Goal: Navigation & Orientation: Find specific page/section

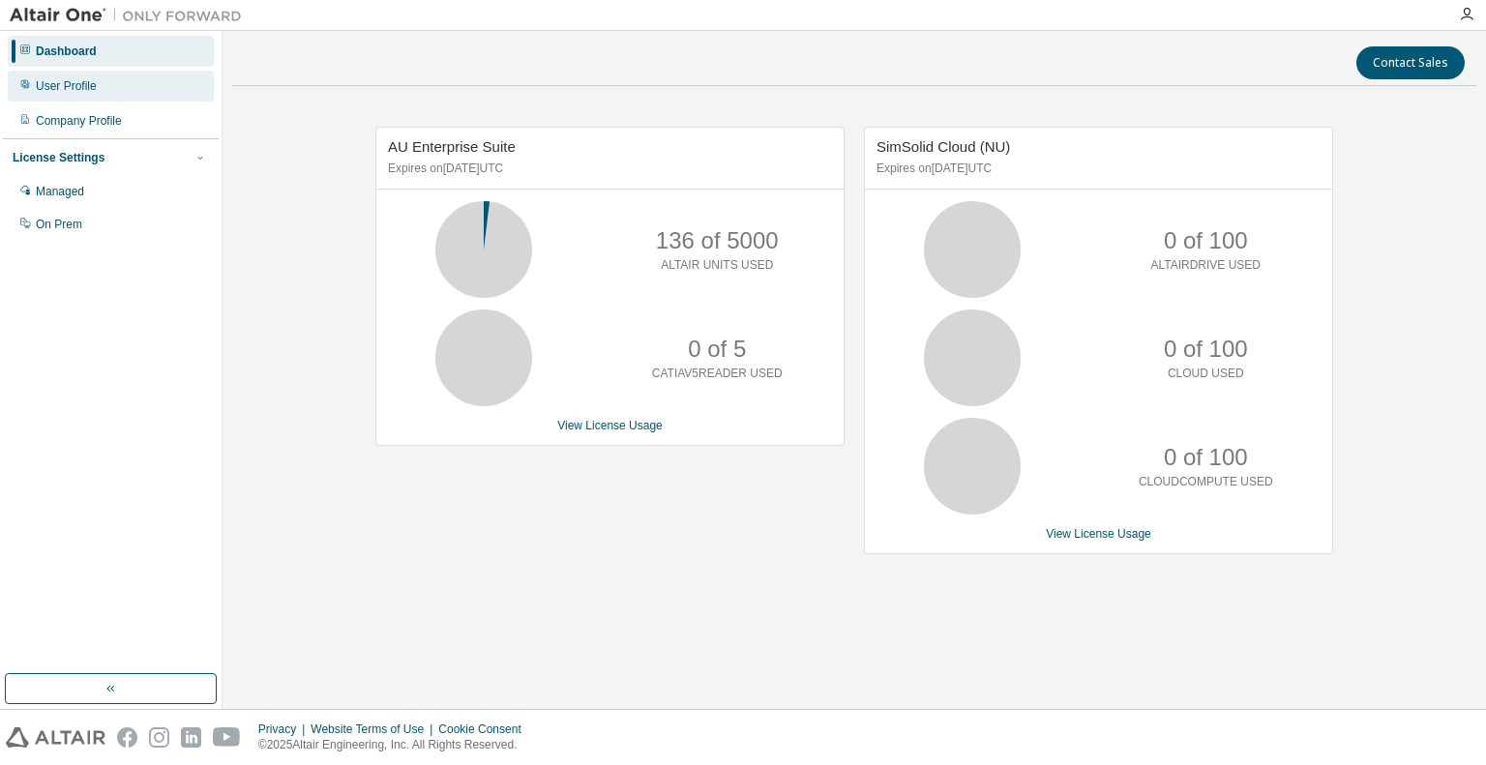
click at [127, 86] on div "User Profile" at bounding box center [111, 86] width 206 height 31
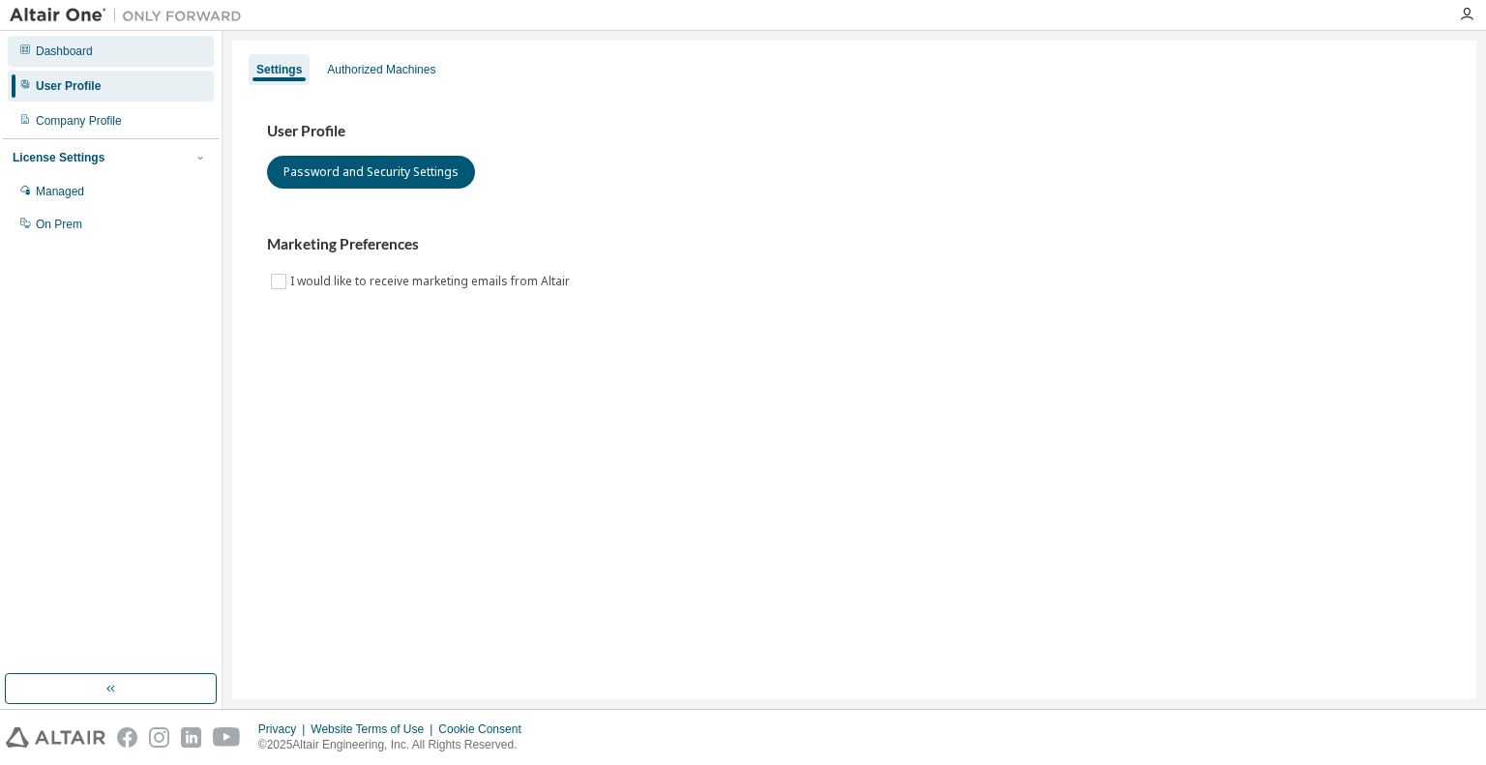
click at [117, 61] on div "Dashboard" at bounding box center [111, 51] width 206 height 31
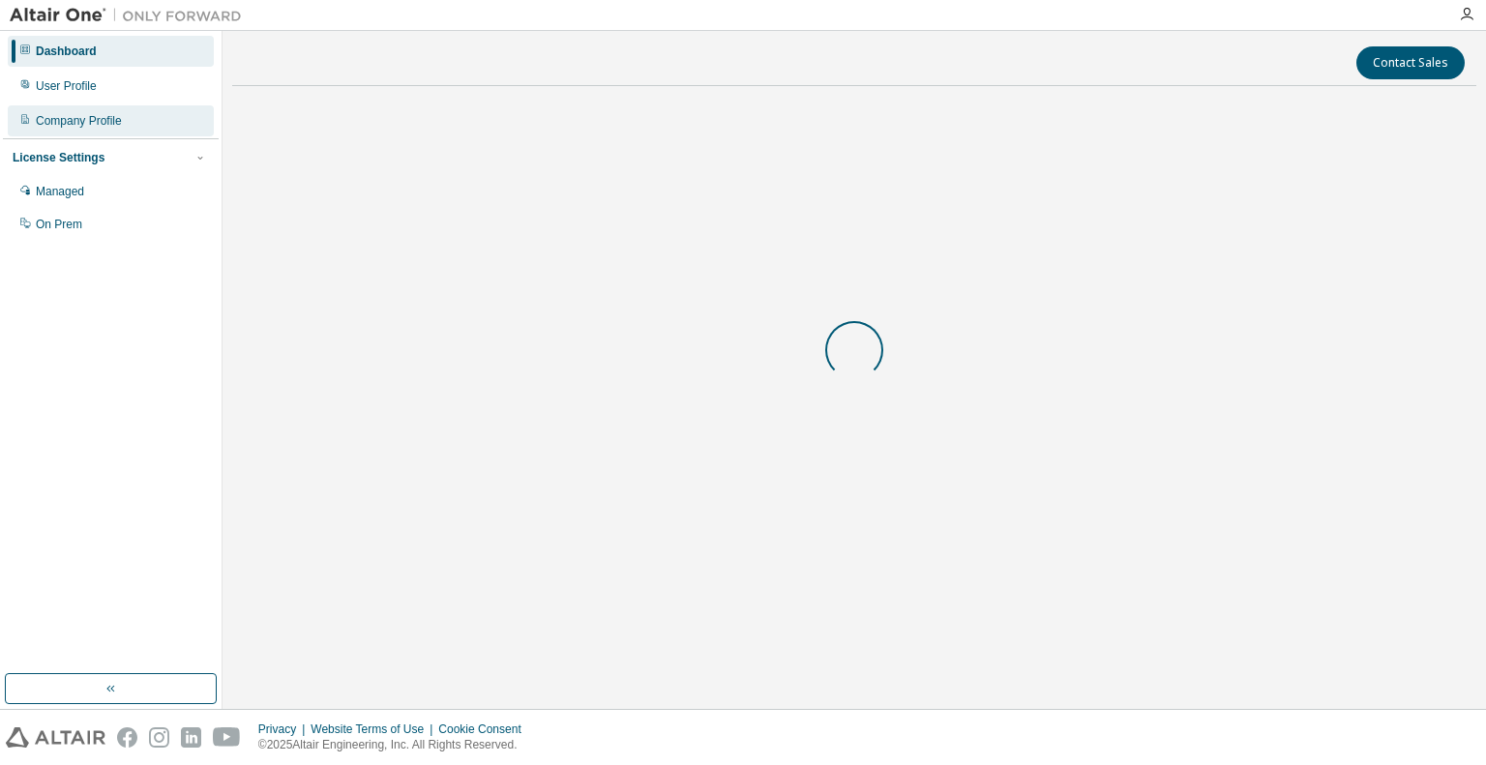
click at [91, 106] on div "Company Profile" at bounding box center [111, 120] width 206 height 31
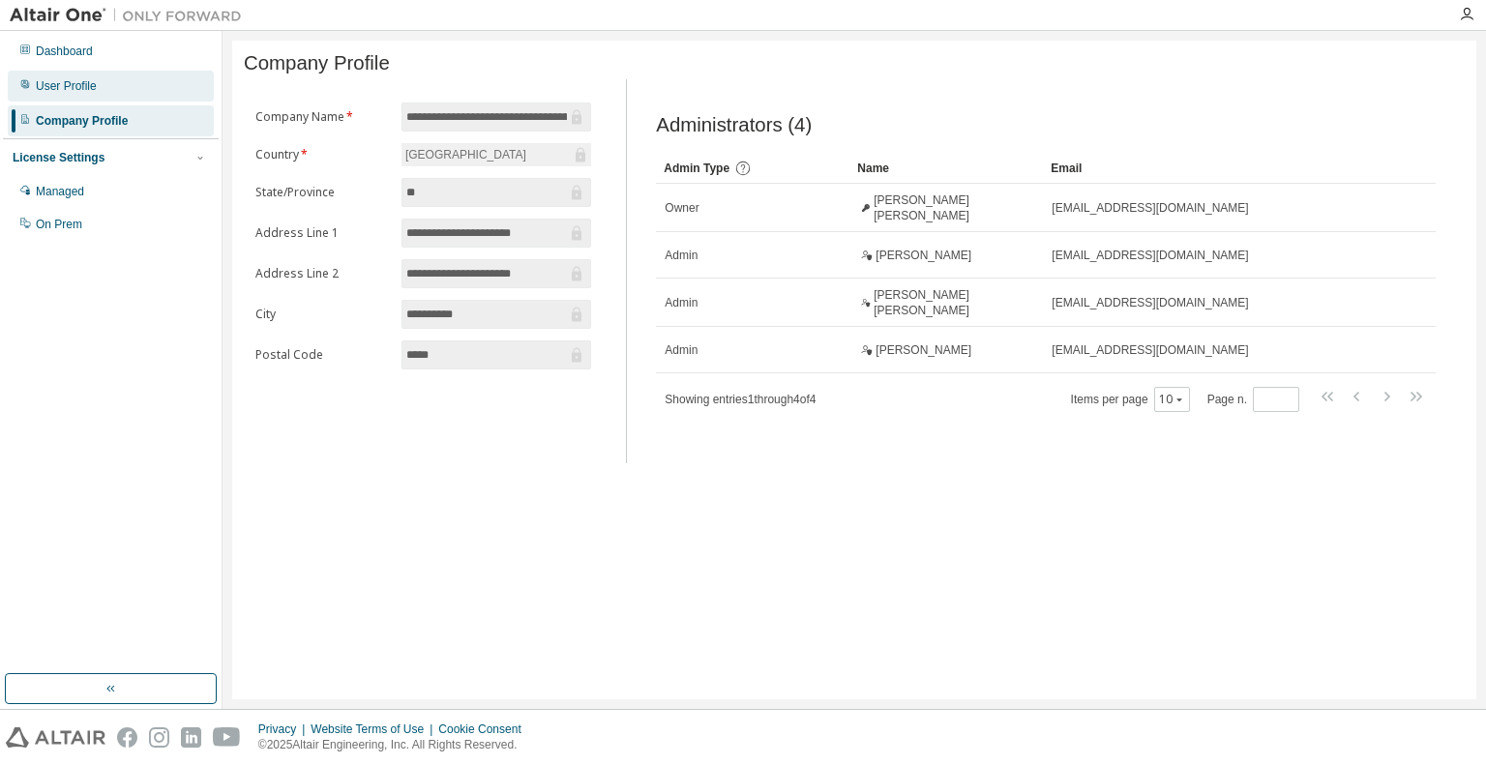
click at [120, 71] on div "User Profile" at bounding box center [111, 86] width 206 height 31
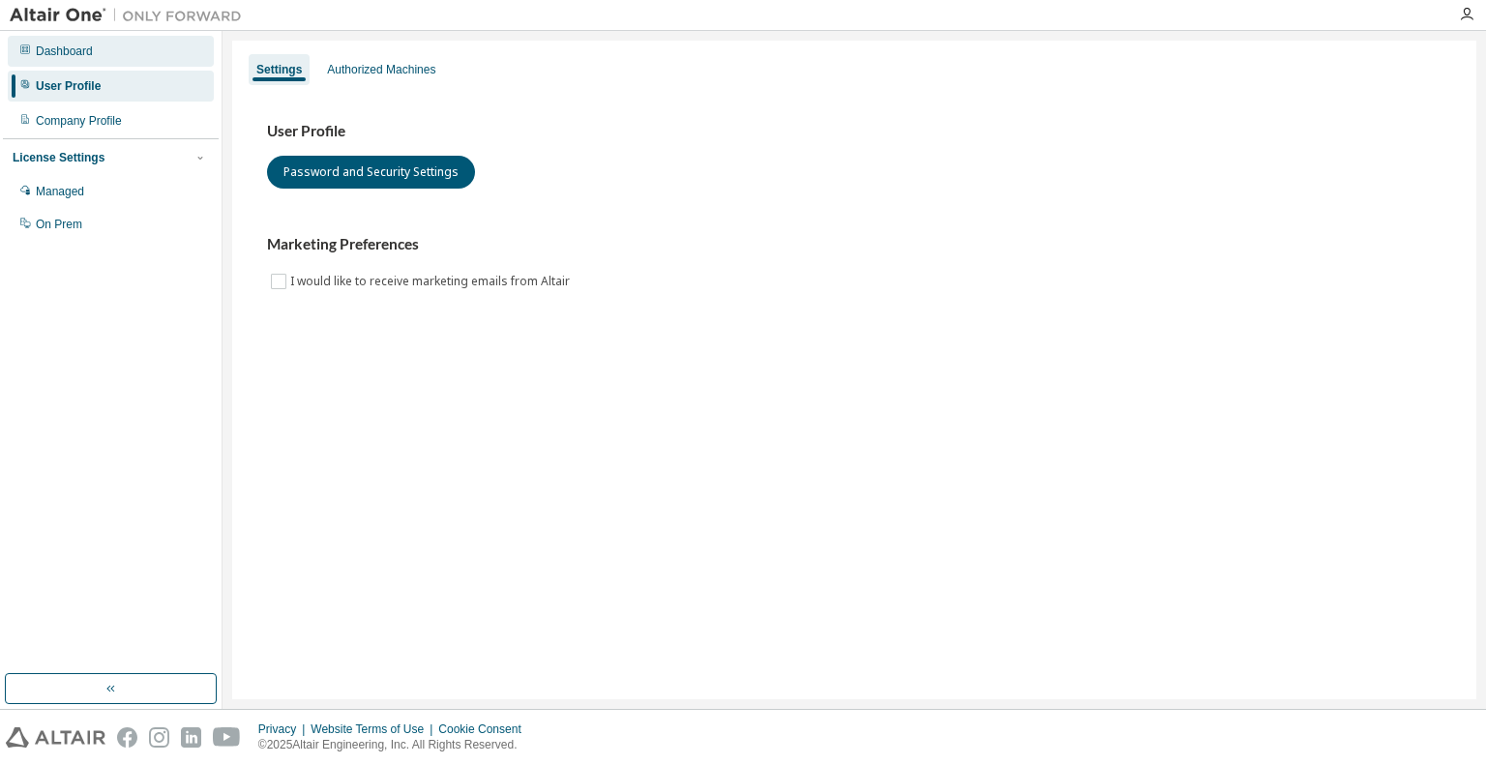
click at [116, 61] on div "Dashboard" at bounding box center [111, 51] width 206 height 31
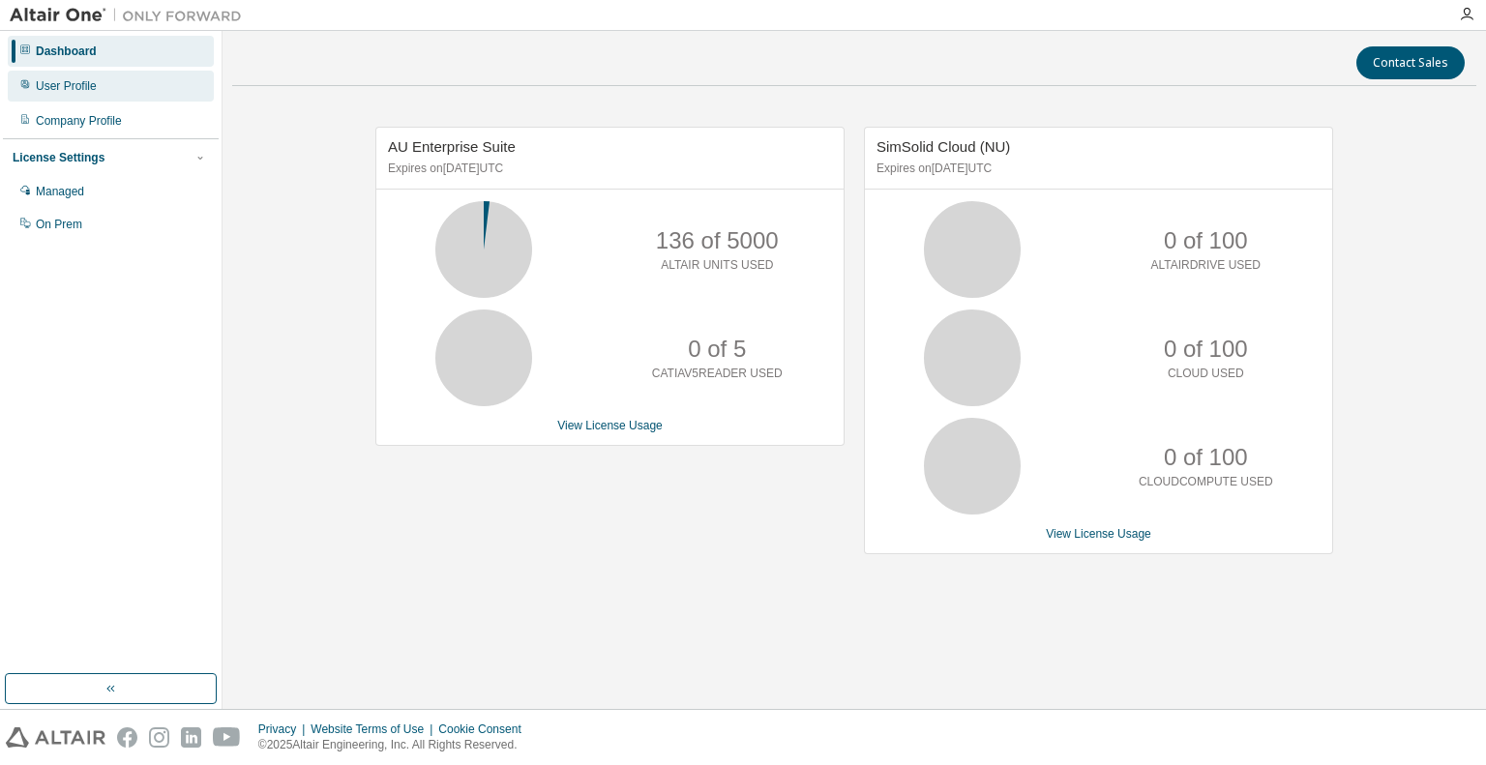
click at [105, 76] on div "User Profile" at bounding box center [111, 86] width 206 height 31
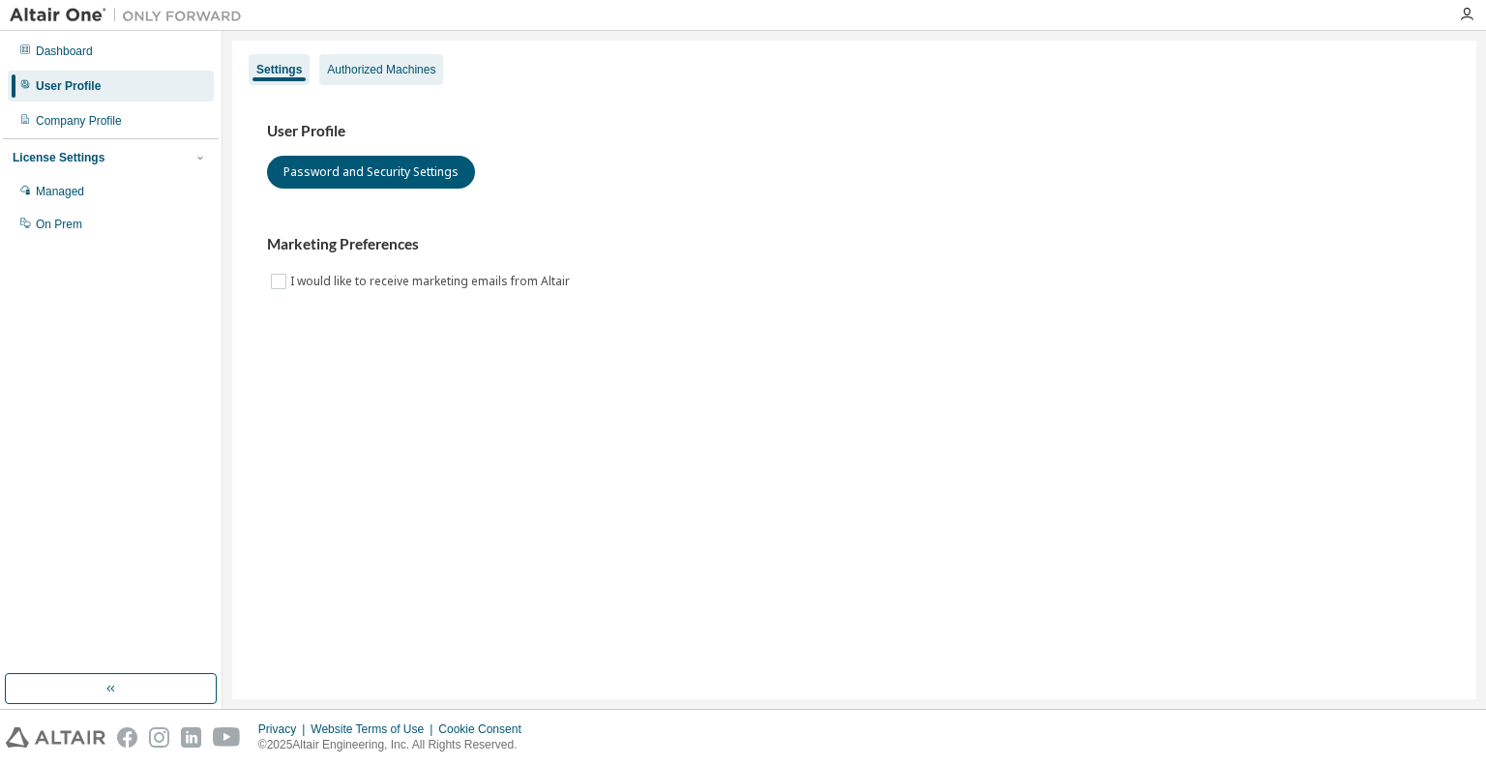
click at [395, 65] on div "Authorized Machines" at bounding box center [381, 69] width 108 height 15
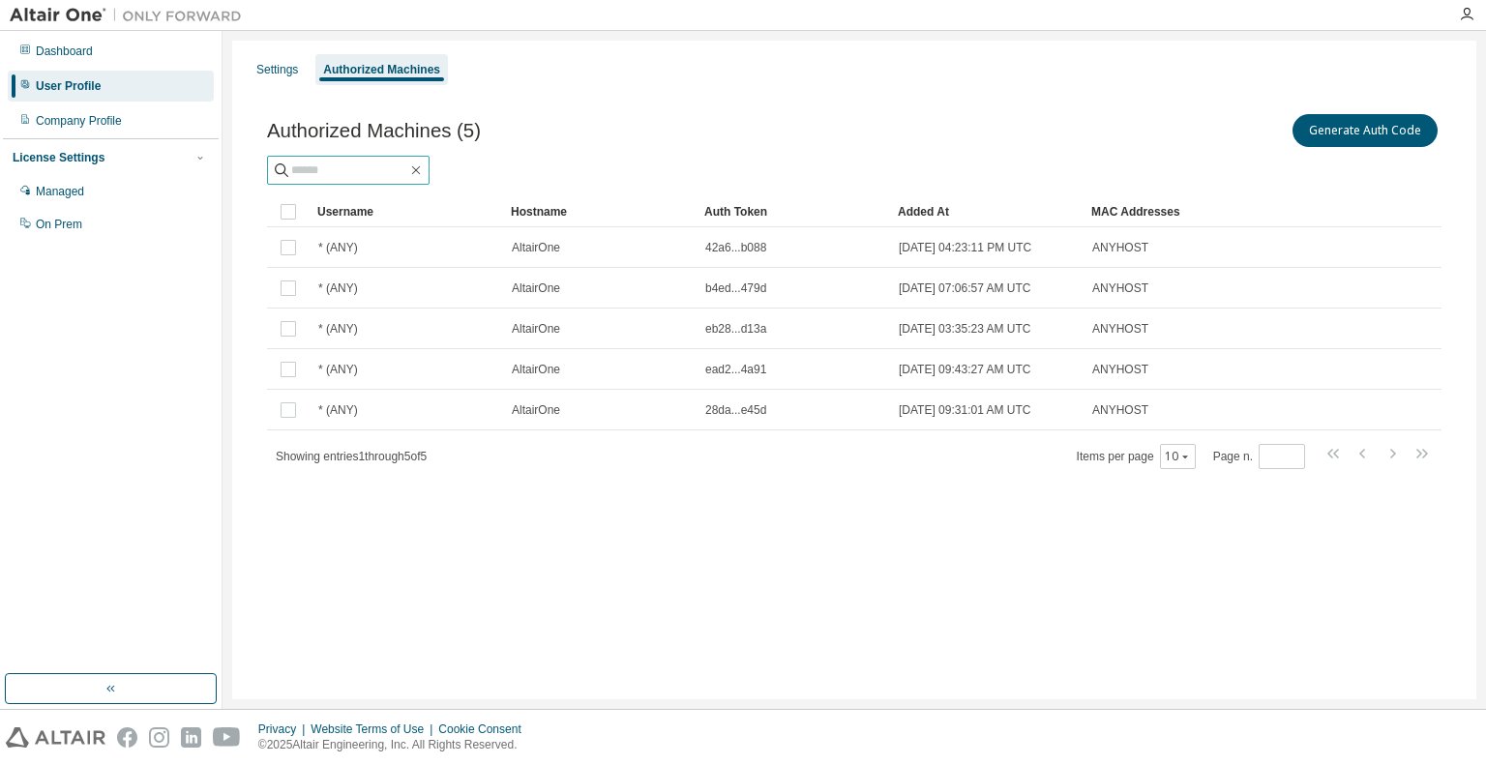
click at [370, 166] on input "text" at bounding box center [349, 170] width 116 height 19
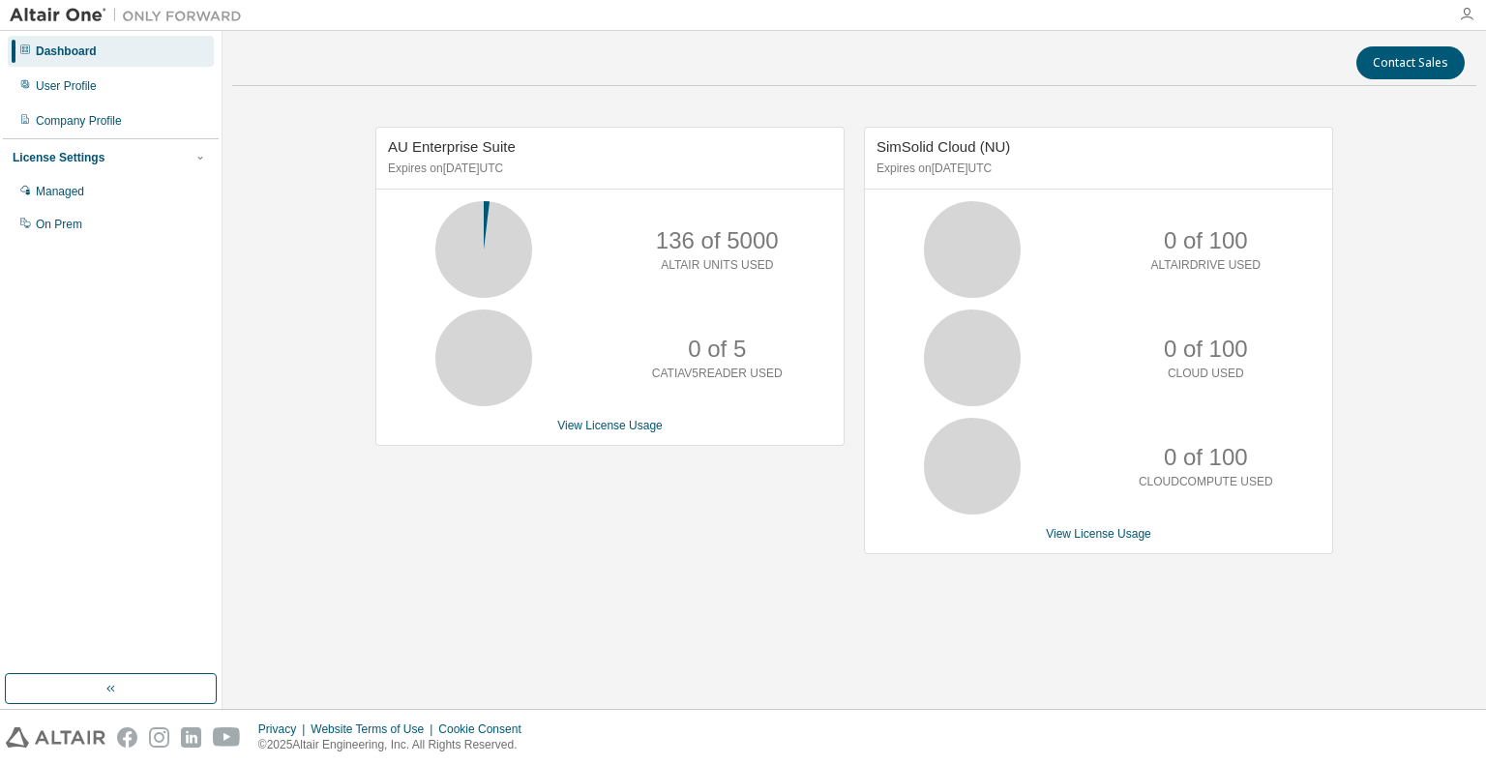
click at [1464, 11] on icon "button" at bounding box center [1466, 14] width 15 height 15
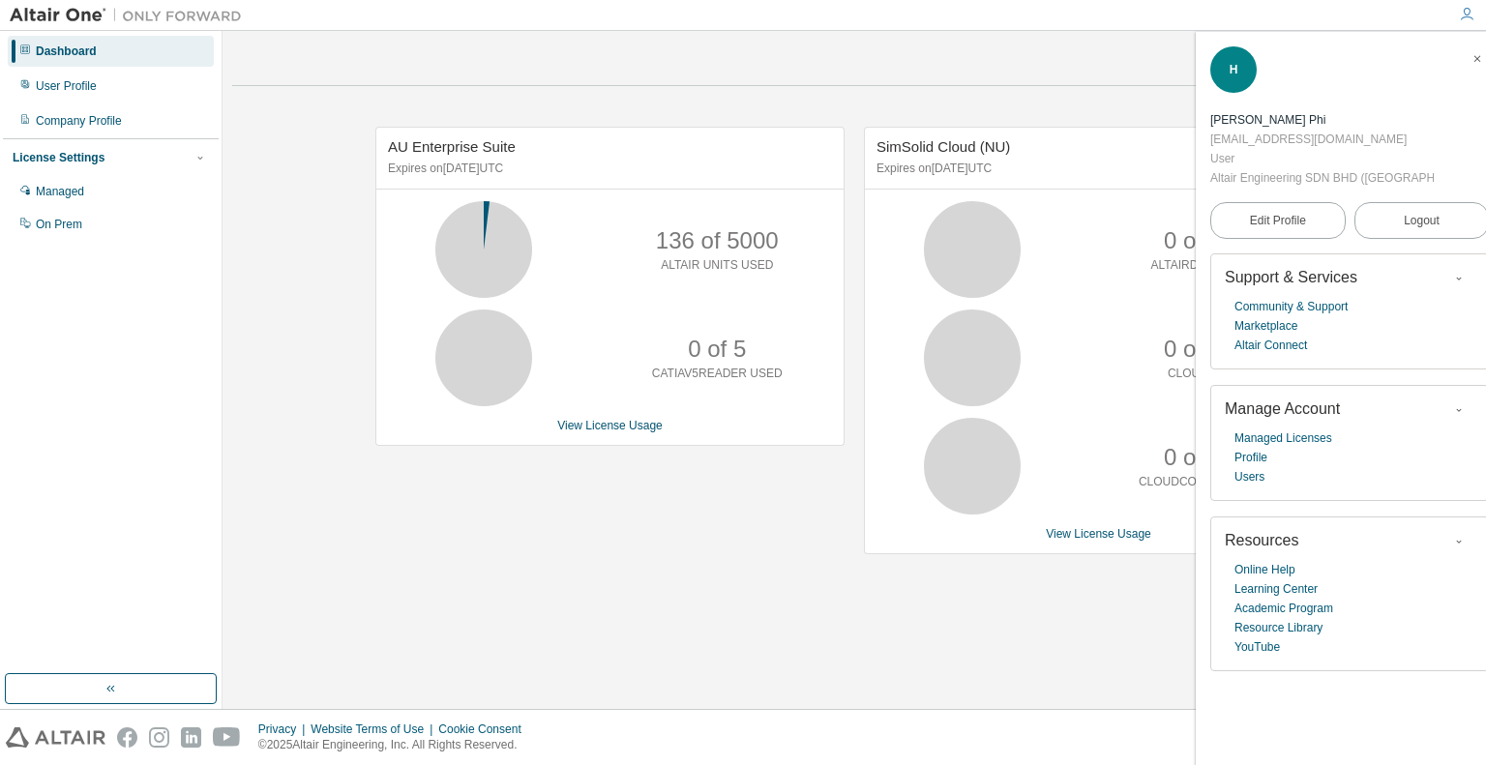
click at [810, 543] on div "AU Enterprise Suite Expires on May 1, 2026 UTC 136 of 5000 ALTAIR UNITS USED 0 …" at bounding box center [600, 351] width 489 height 448
click at [765, 554] on div "AU Enterprise Suite Expires on May 1, 2026 UTC 136 of 5000 ALTAIR UNITS USED 0 …" at bounding box center [600, 351] width 489 height 448
